Goal: Task Accomplishment & Management: Manage account settings

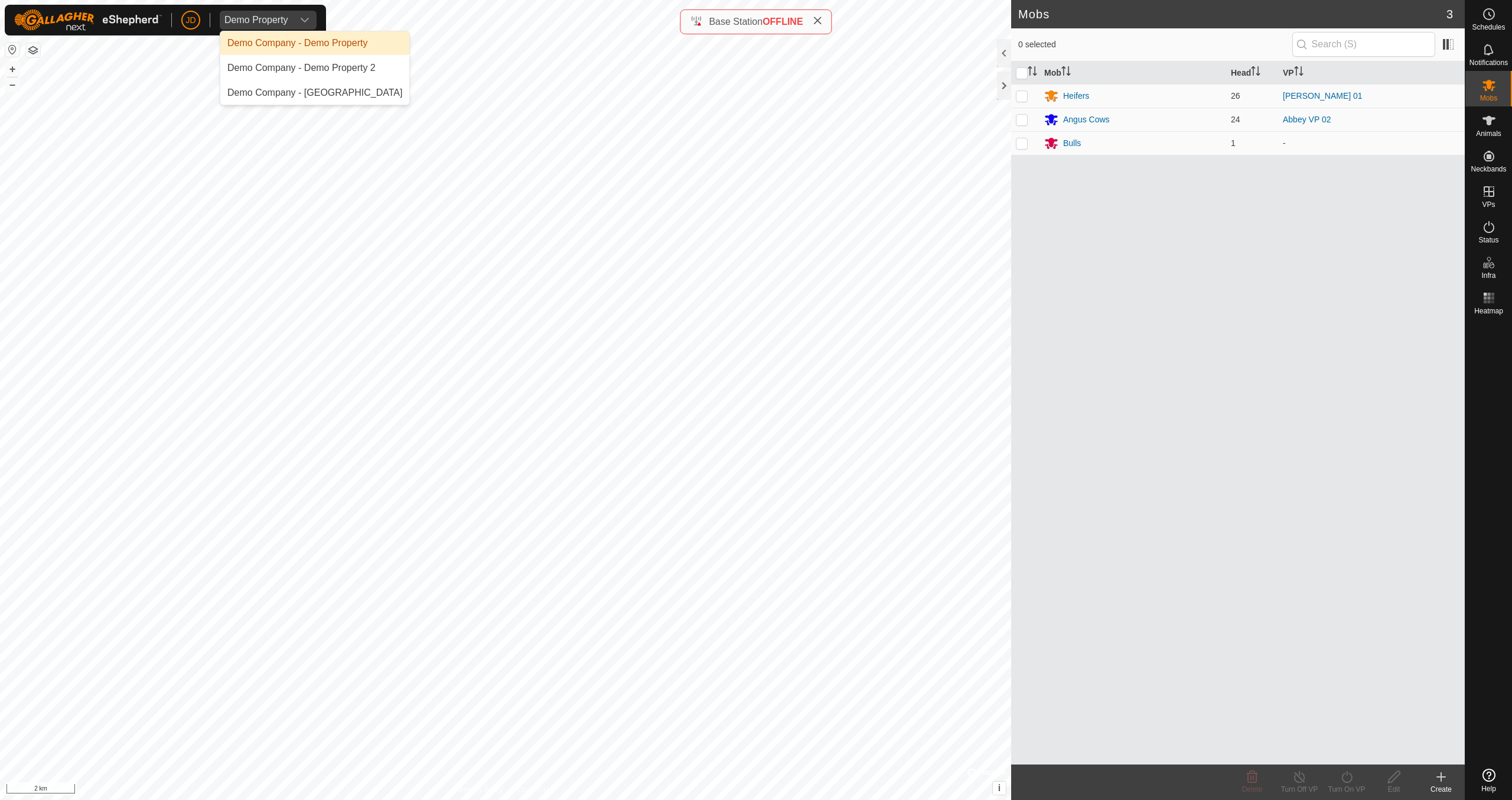
click at [252, 18] on div "Demo Property" at bounding box center [256, 21] width 64 height 10
click at [191, 18] on span "JD" at bounding box center [191, 20] width 10 height 13
click at [218, 87] on link "Logout" at bounding box center [245, 90] width 117 height 19
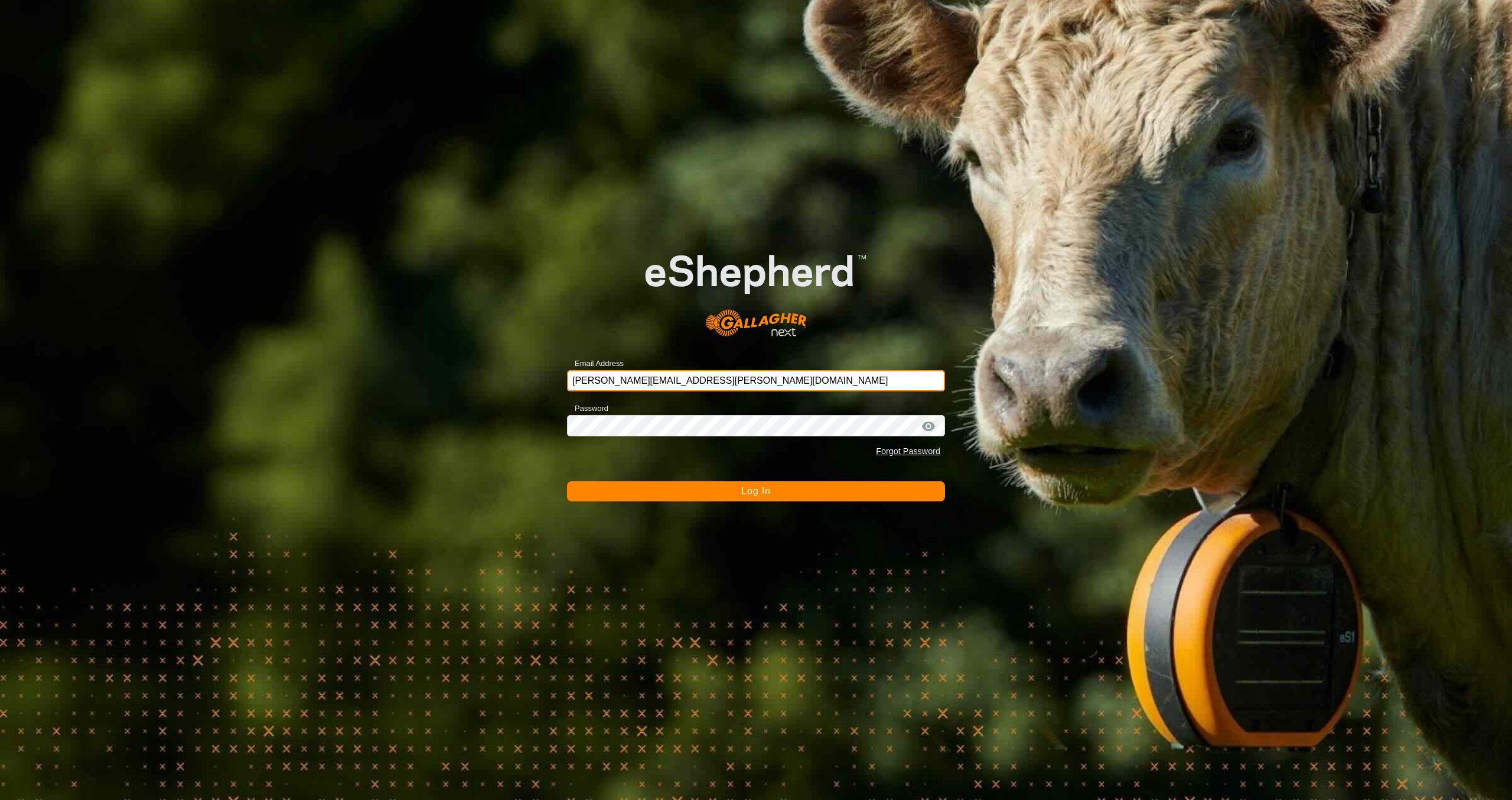
click at [703, 377] on input "[PERSON_NAME][EMAIL_ADDRESS][PERSON_NAME][DOMAIN_NAME]" at bounding box center [756, 380] width 378 height 22
type input "[PERSON_NAME][EMAIL_ADDRESS][PERSON_NAME][DOMAIN_NAME]"
click at [751, 490] on span "Log In" at bounding box center [756, 490] width 28 height 10
